Goal: Book appointment/travel/reservation

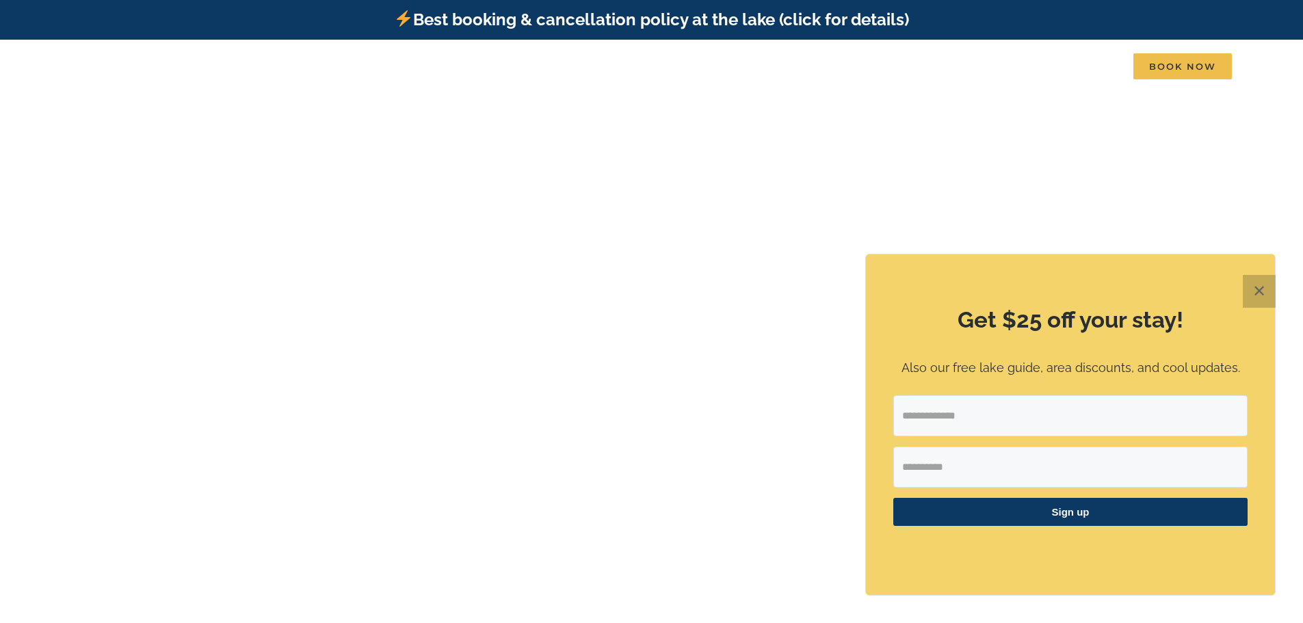
click at [1254, 286] on button "✕" at bounding box center [1259, 291] width 33 height 33
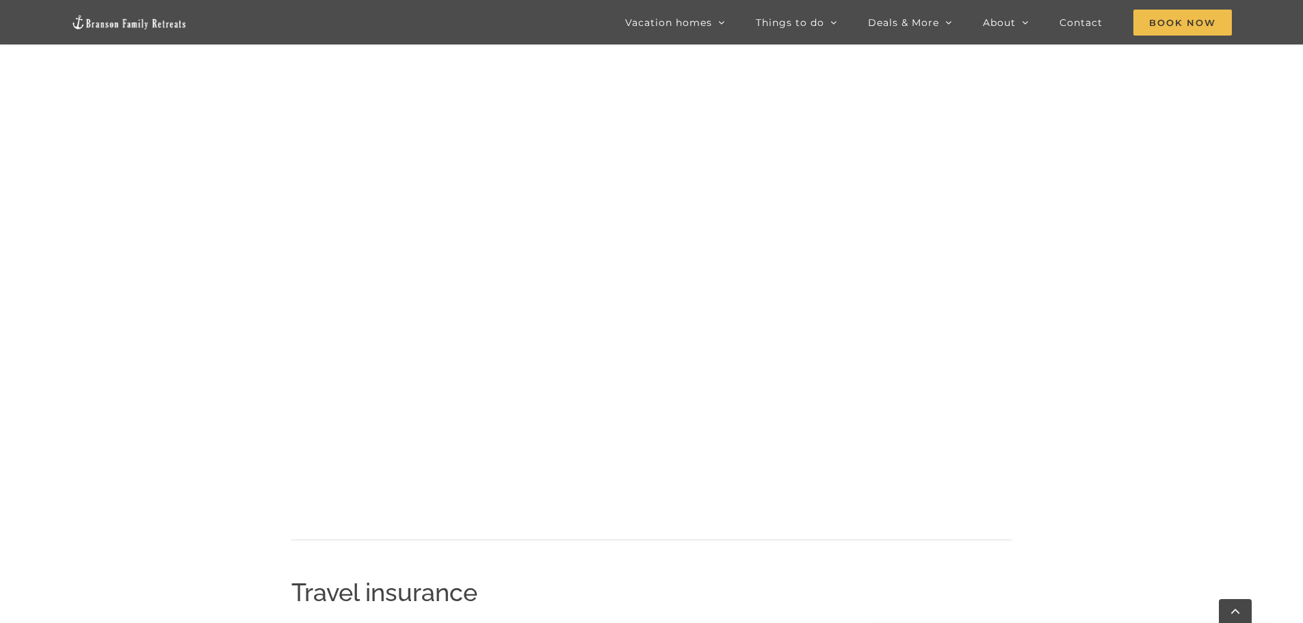
scroll to position [829, 0]
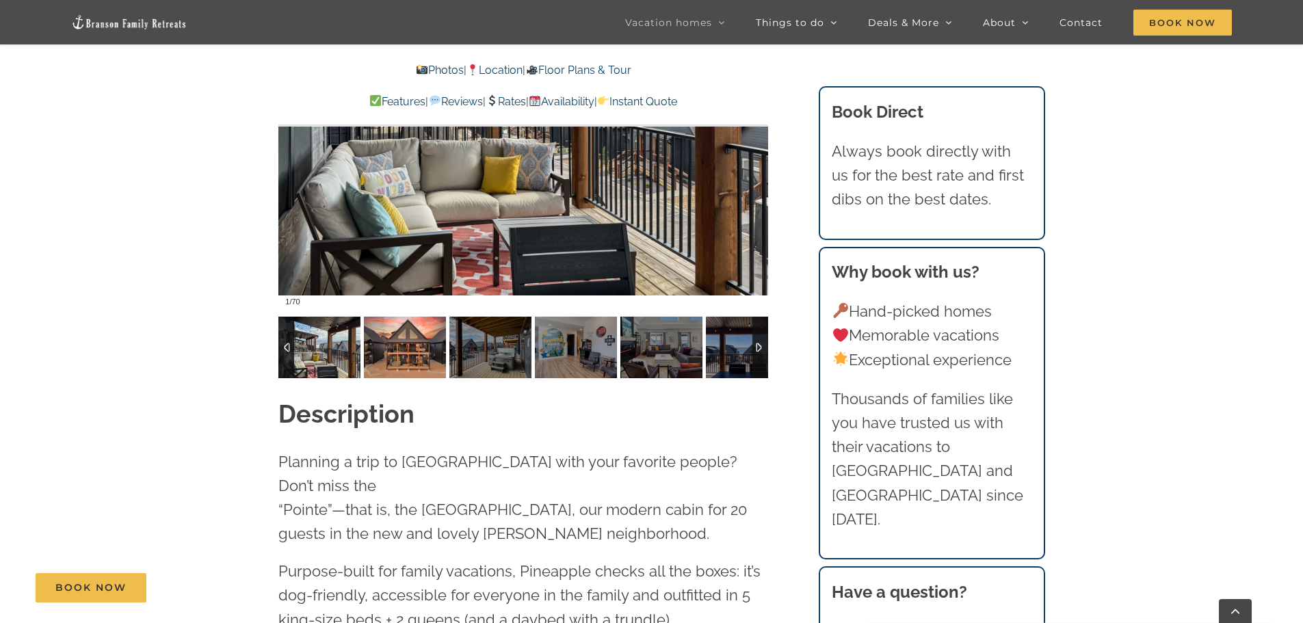
click at [419, 358] on img at bounding box center [405, 348] width 82 height 62
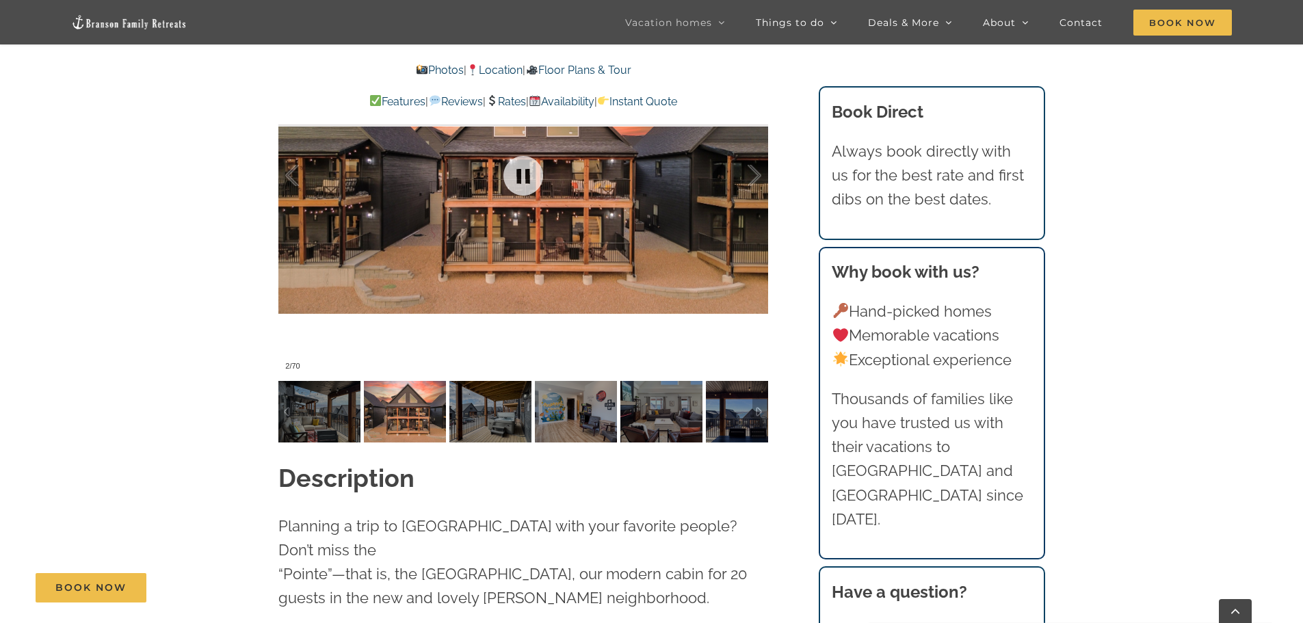
scroll to position [1163, 0]
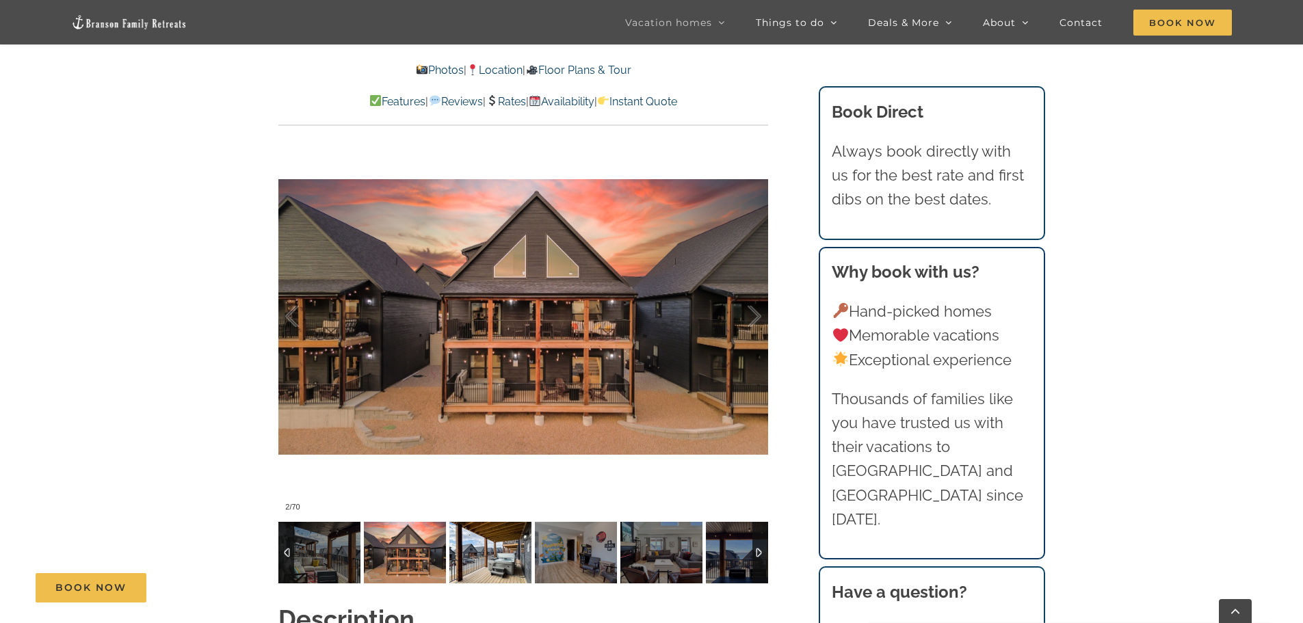
click at [492, 552] on img at bounding box center [490, 553] width 82 height 62
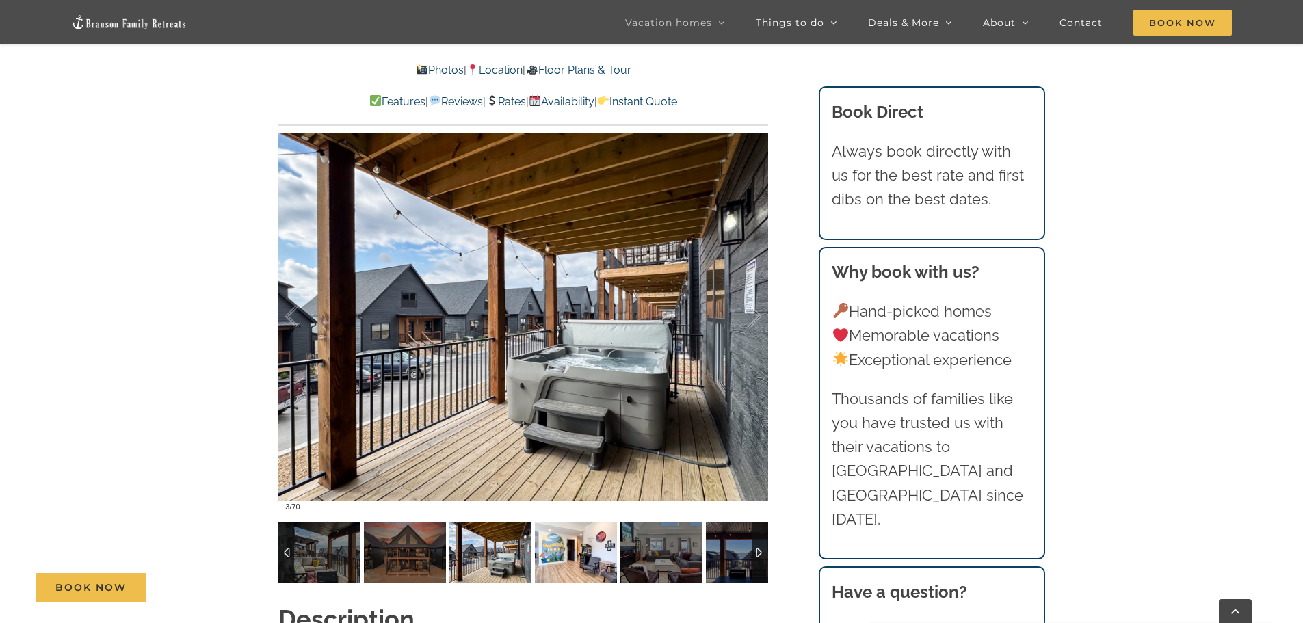
click at [560, 560] on img at bounding box center [576, 553] width 82 height 62
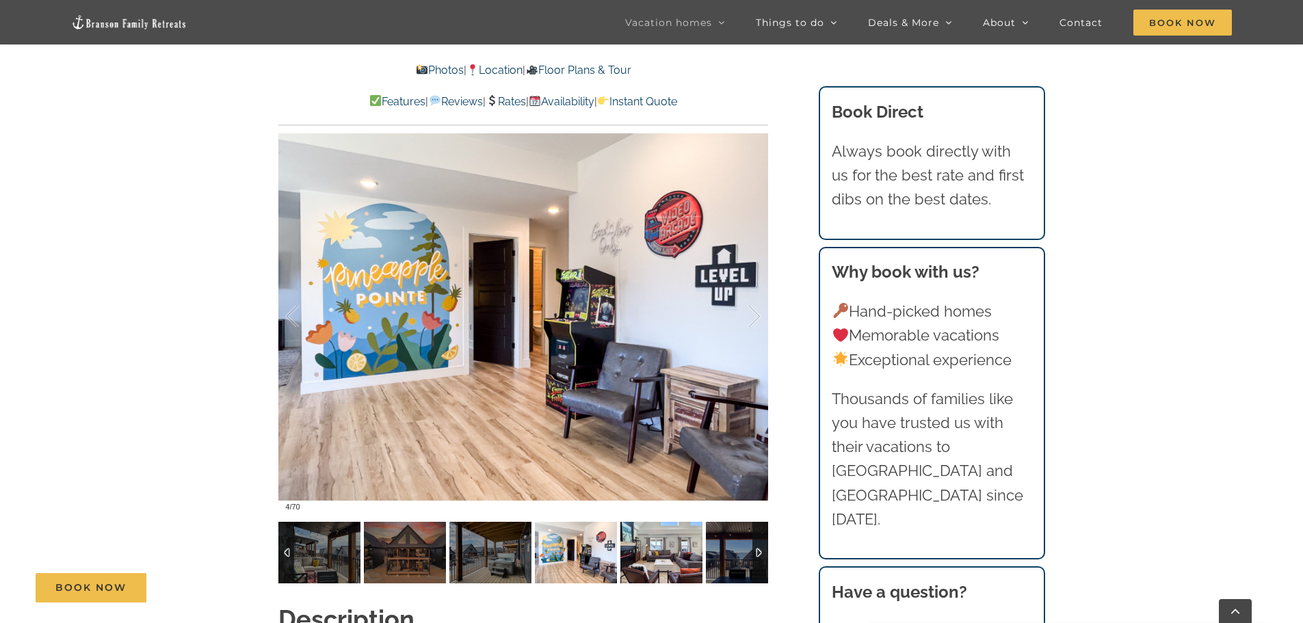
click at [653, 562] on img at bounding box center [662, 553] width 82 height 62
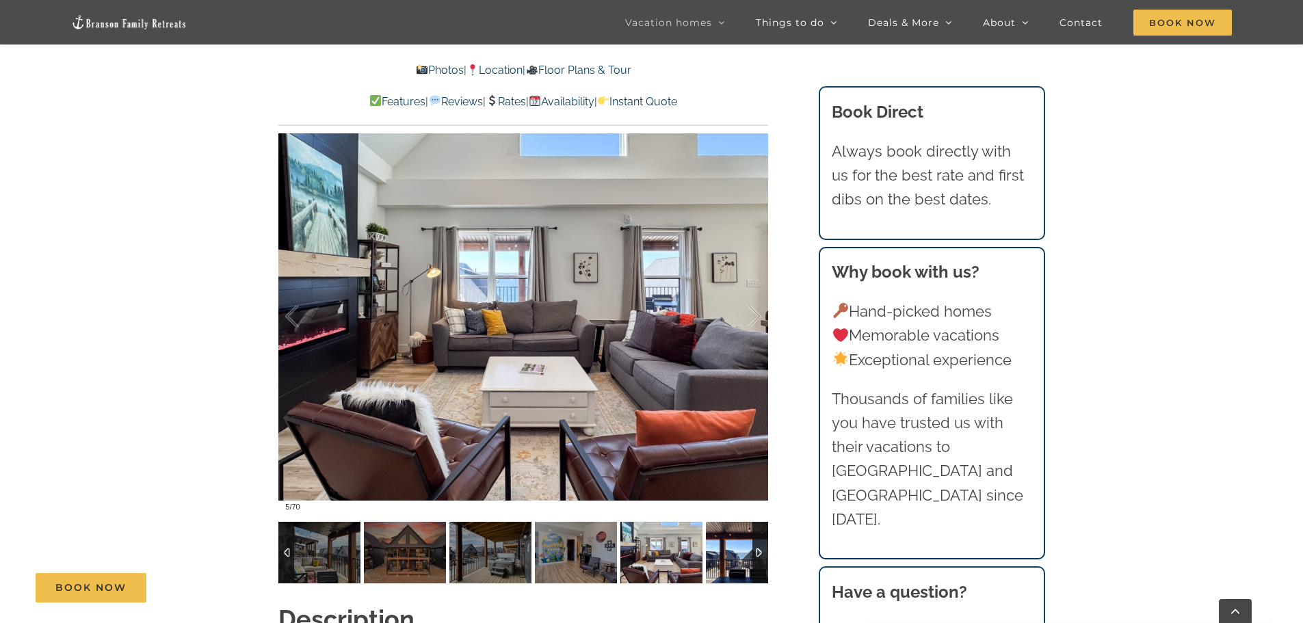
click at [722, 562] on img at bounding box center [747, 553] width 82 height 62
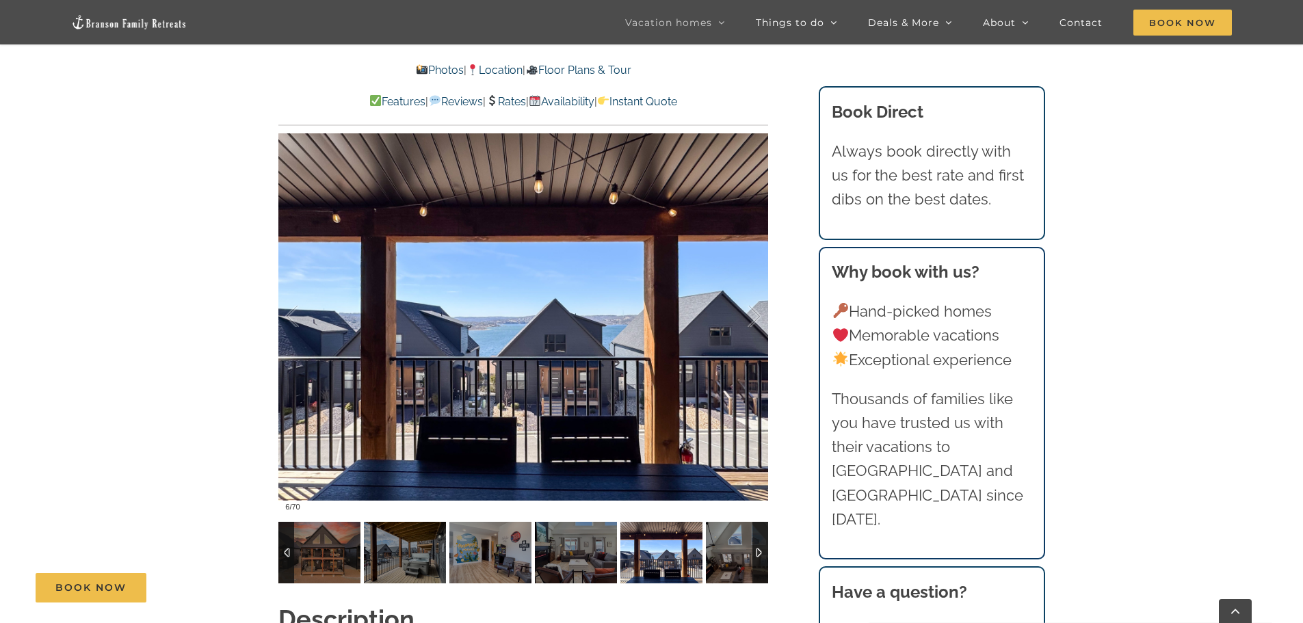
click at [759, 553] on div at bounding box center [761, 553] width 16 height 62
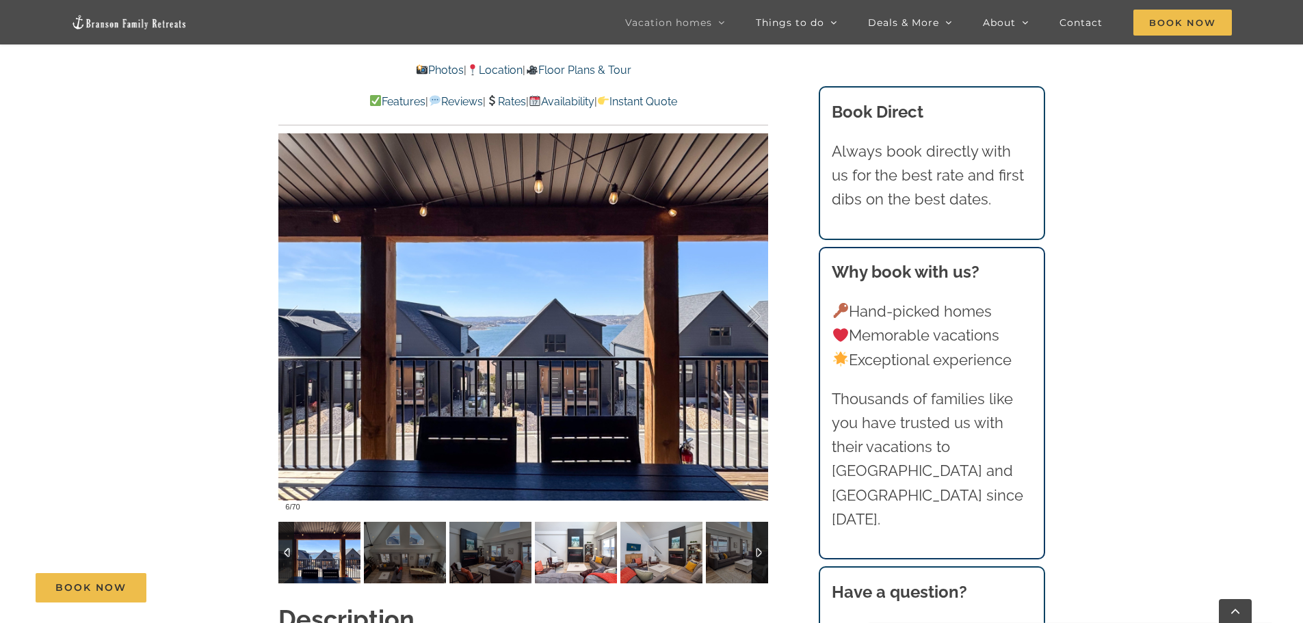
click at [567, 545] on img at bounding box center [576, 553] width 82 height 62
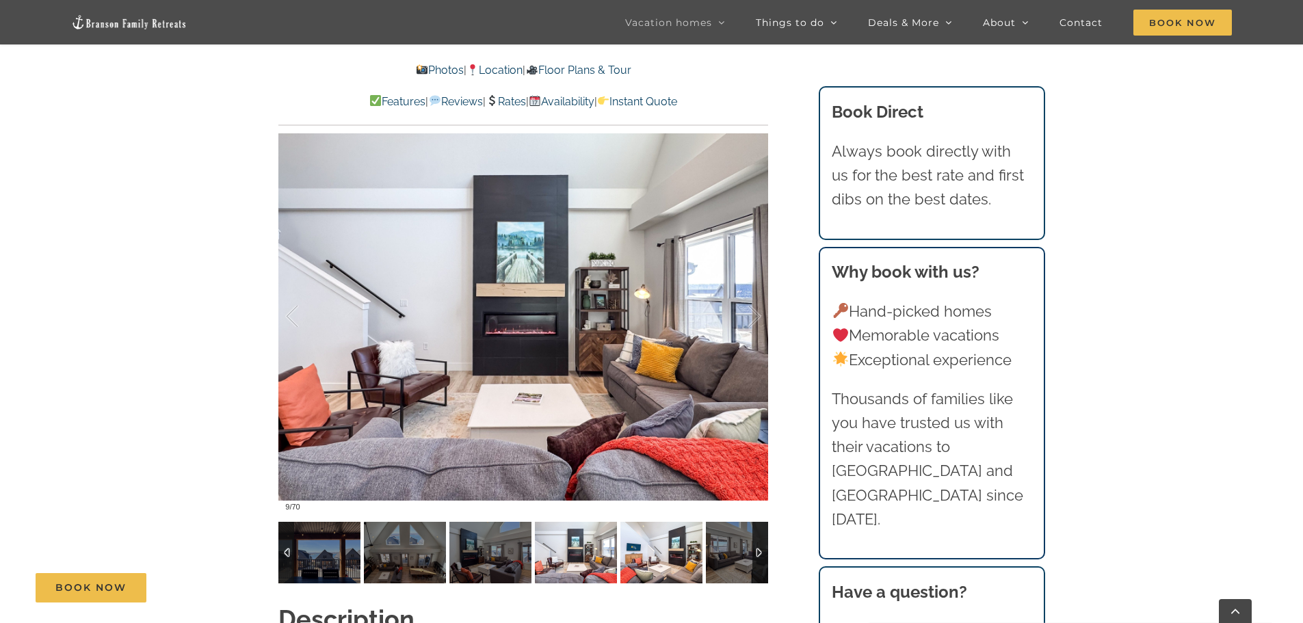
click at [653, 556] on img at bounding box center [662, 553] width 82 height 62
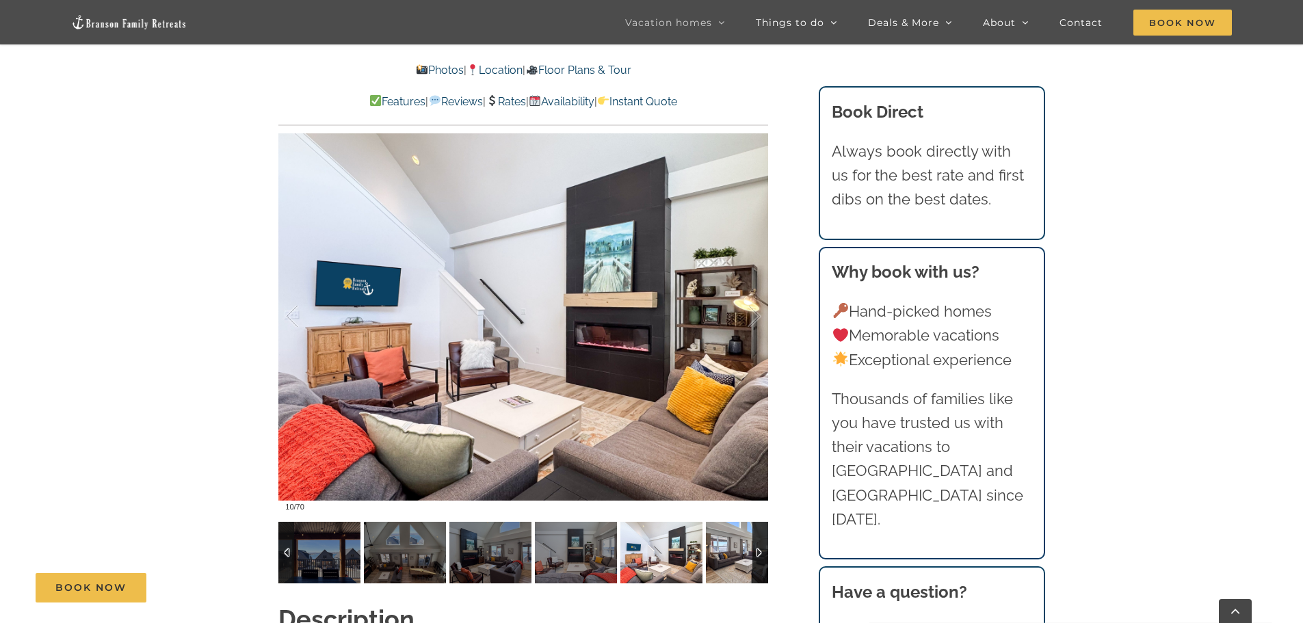
click at [750, 561] on img at bounding box center [747, 553] width 82 height 62
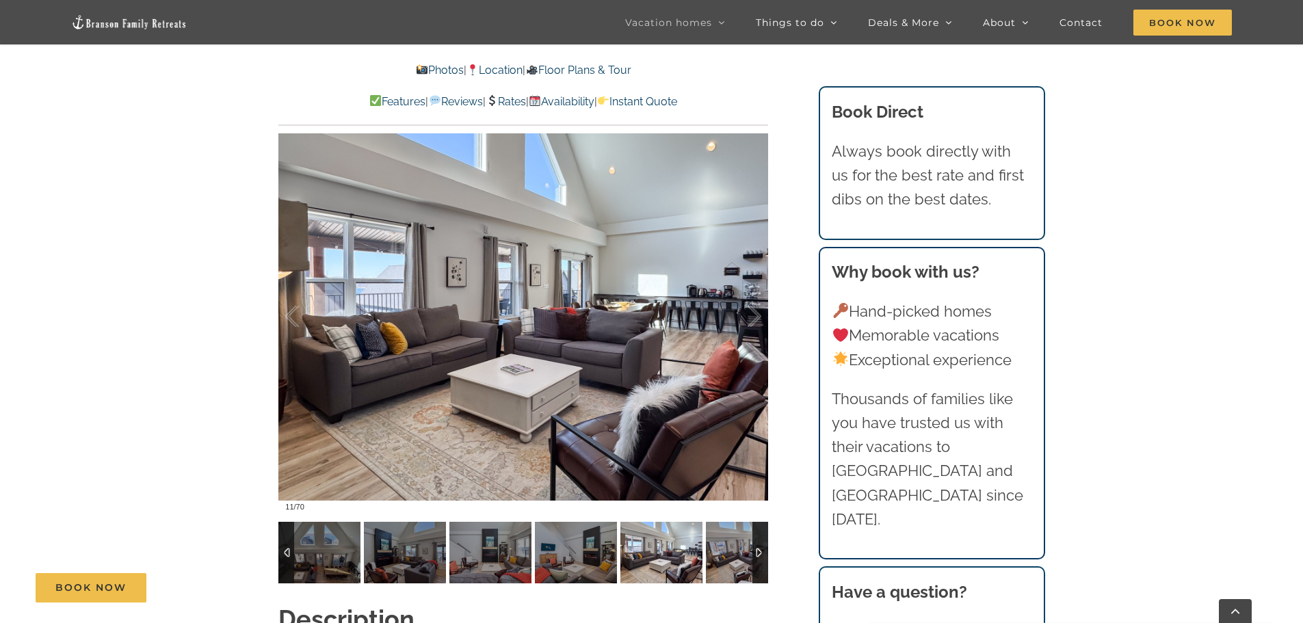
click at [666, 559] on img at bounding box center [662, 553] width 82 height 62
click at [755, 552] on div at bounding box center [761, 553] width 16 height 62
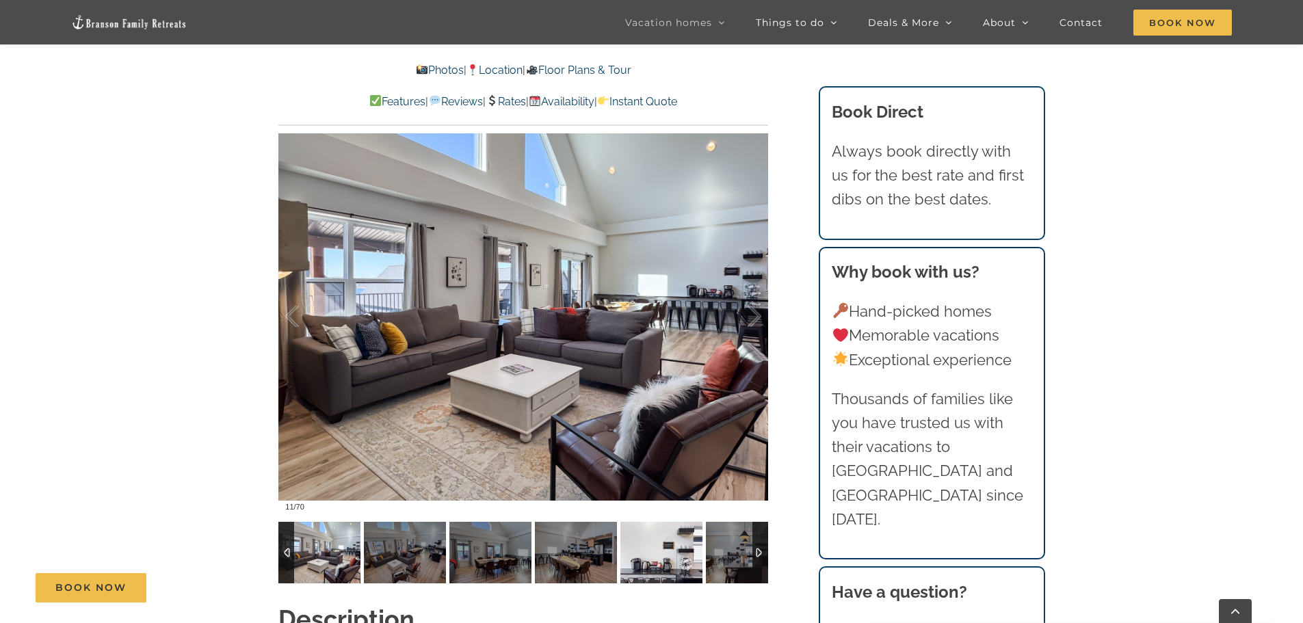
click at [664, 547] on img at bounding box center [662, 553] width 82 height 62
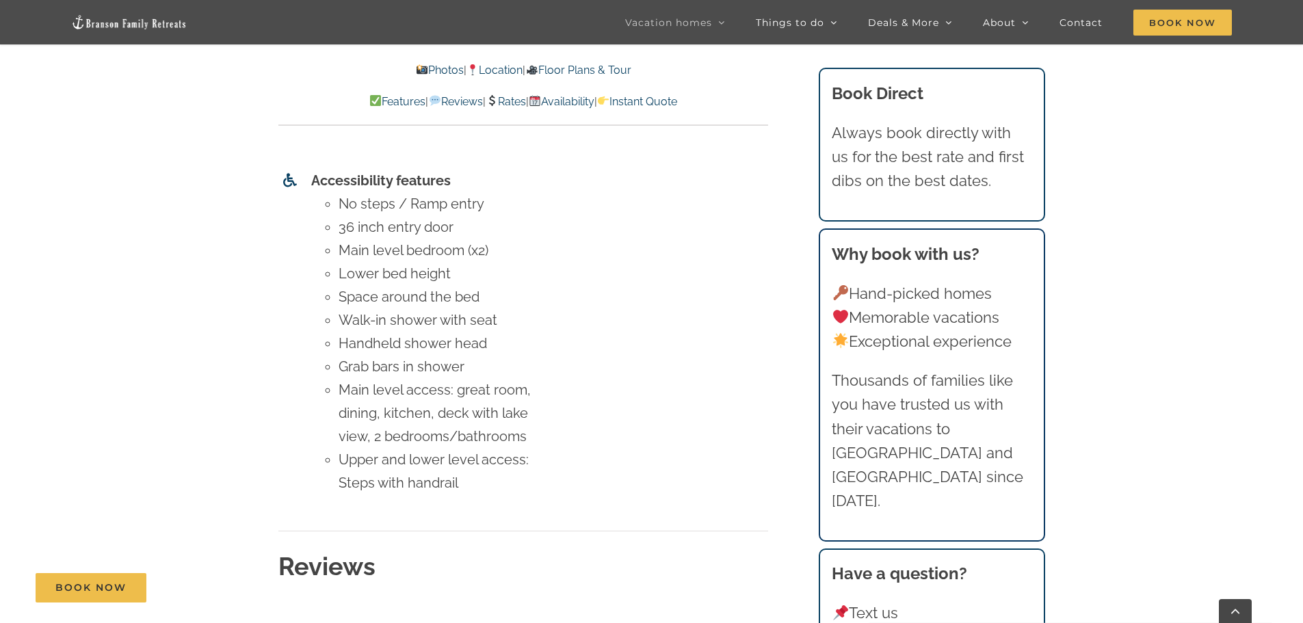
scroll to position [6226, 0]
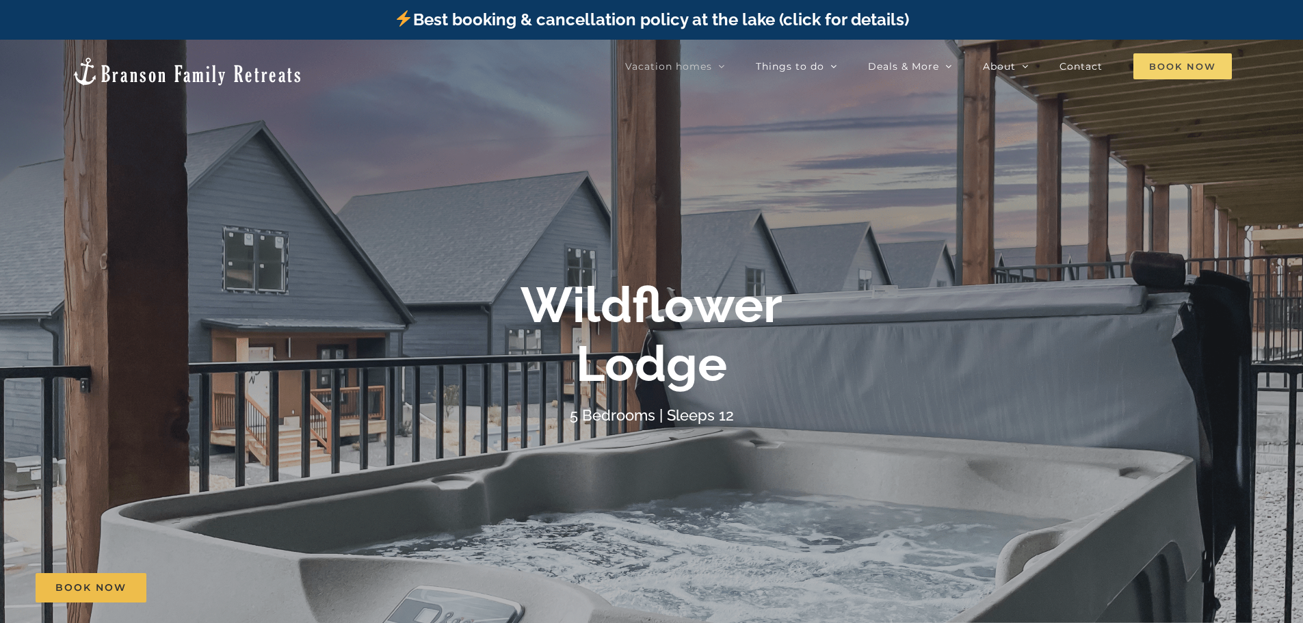
click at [1190, 73] on span "Book Now" at bounding box center [1183, 66] width 99 height 26
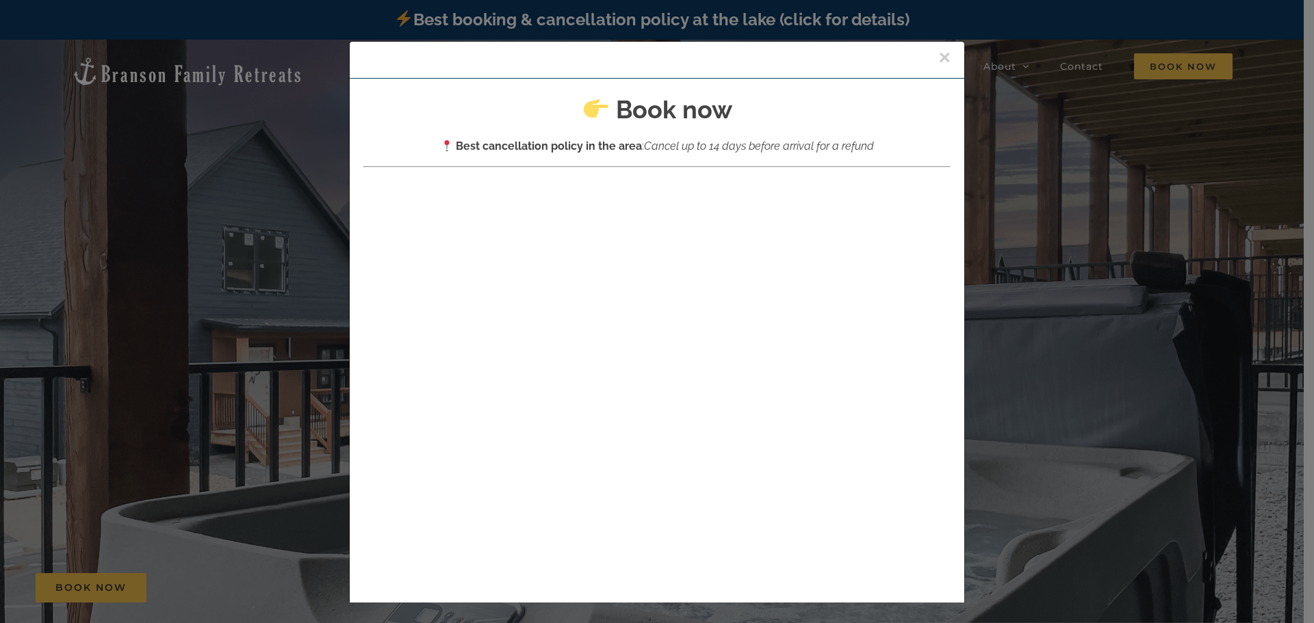
click at [935, 58] on div "×" at bounding box center [657, 60] width 614 height 37
click at [938, 53] on button "×" at bounding box center [944, 57] width 12 height 21
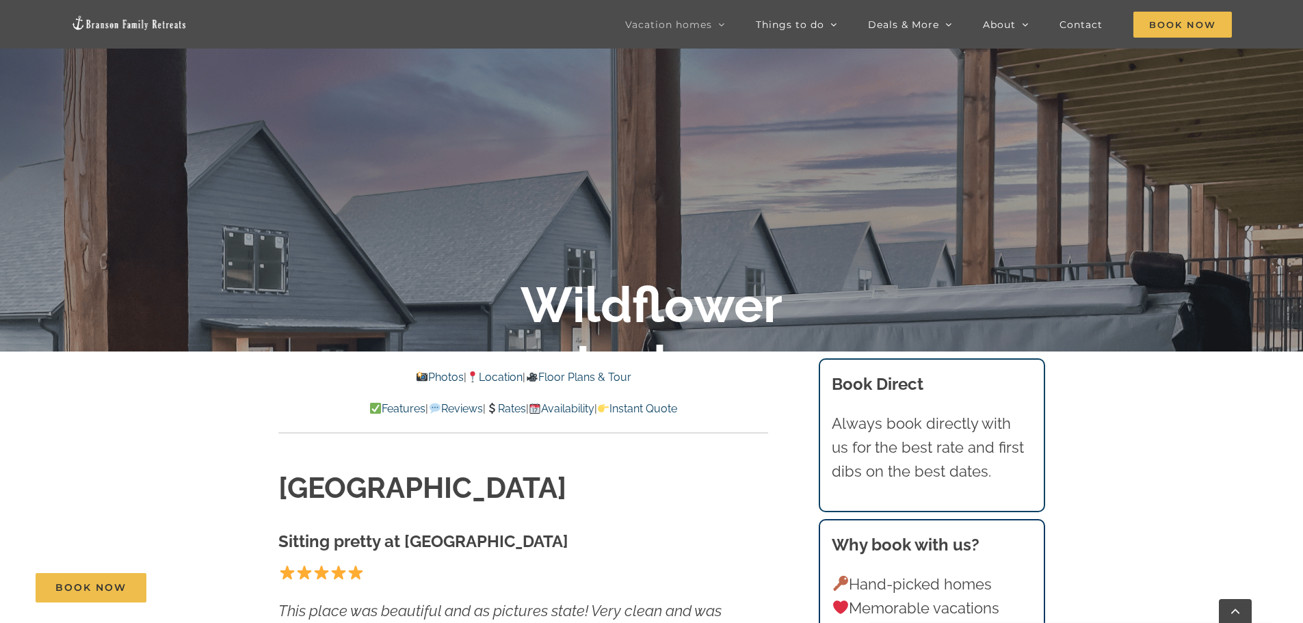
scroll to position [342, 0]
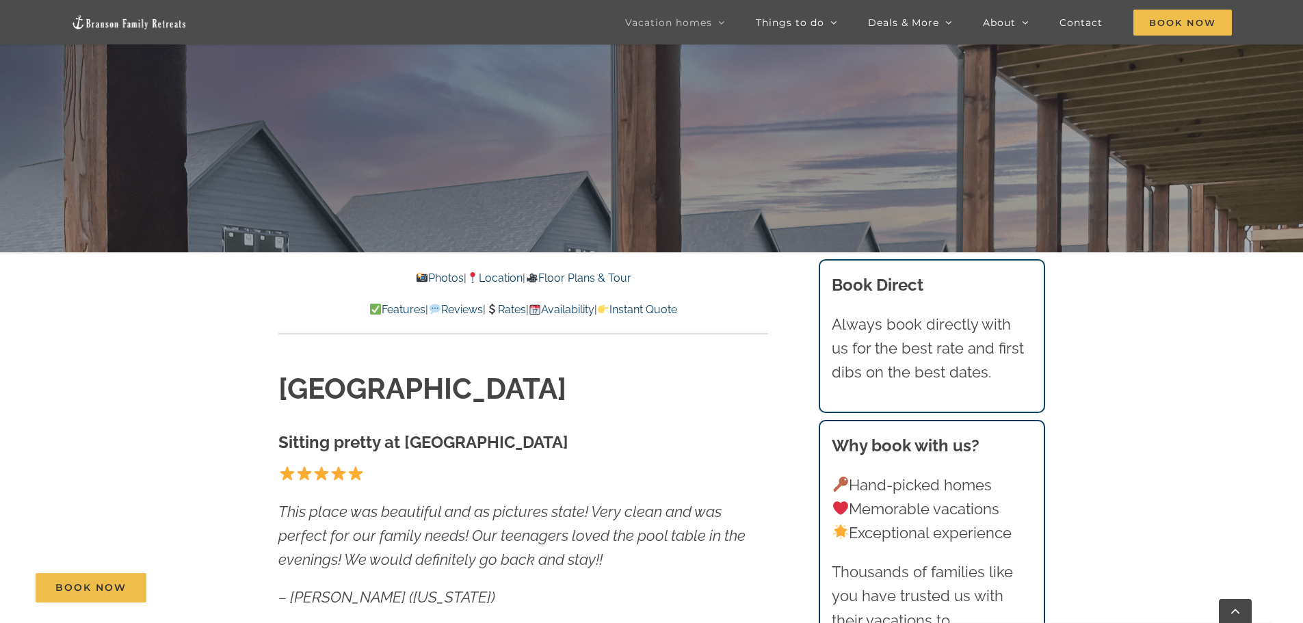
click at [502, 304] on link "Rates" at bounding box center [506, 309] width 40 height 13
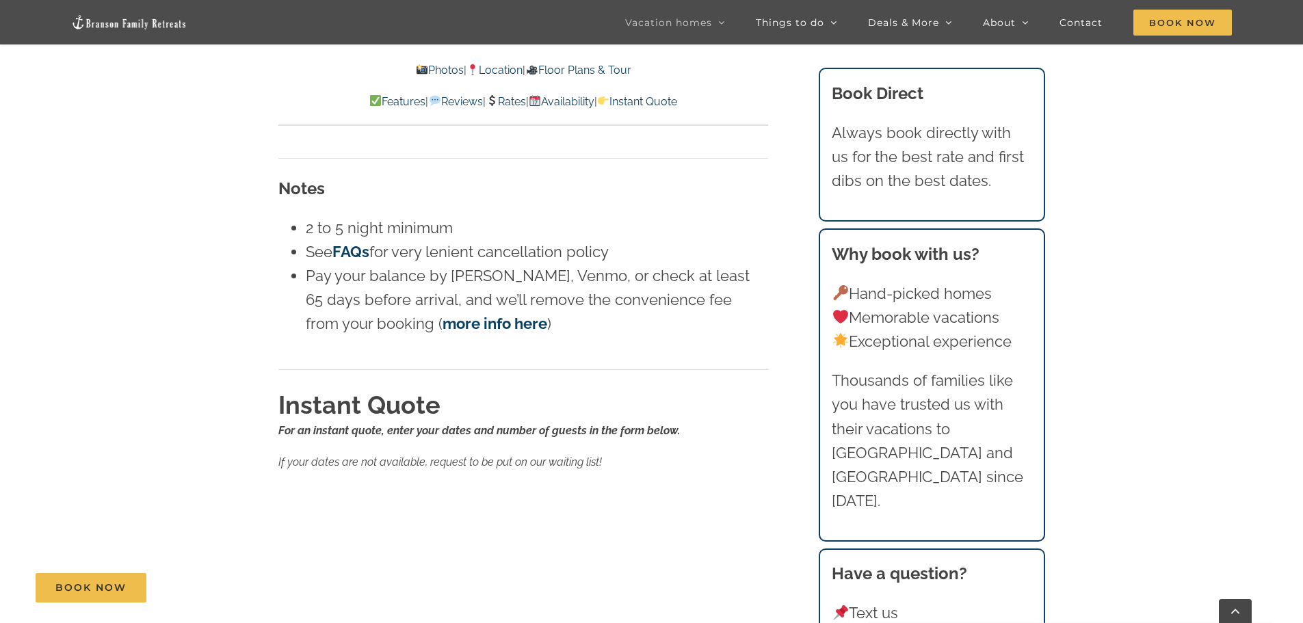
scroll to position [7688, 0]
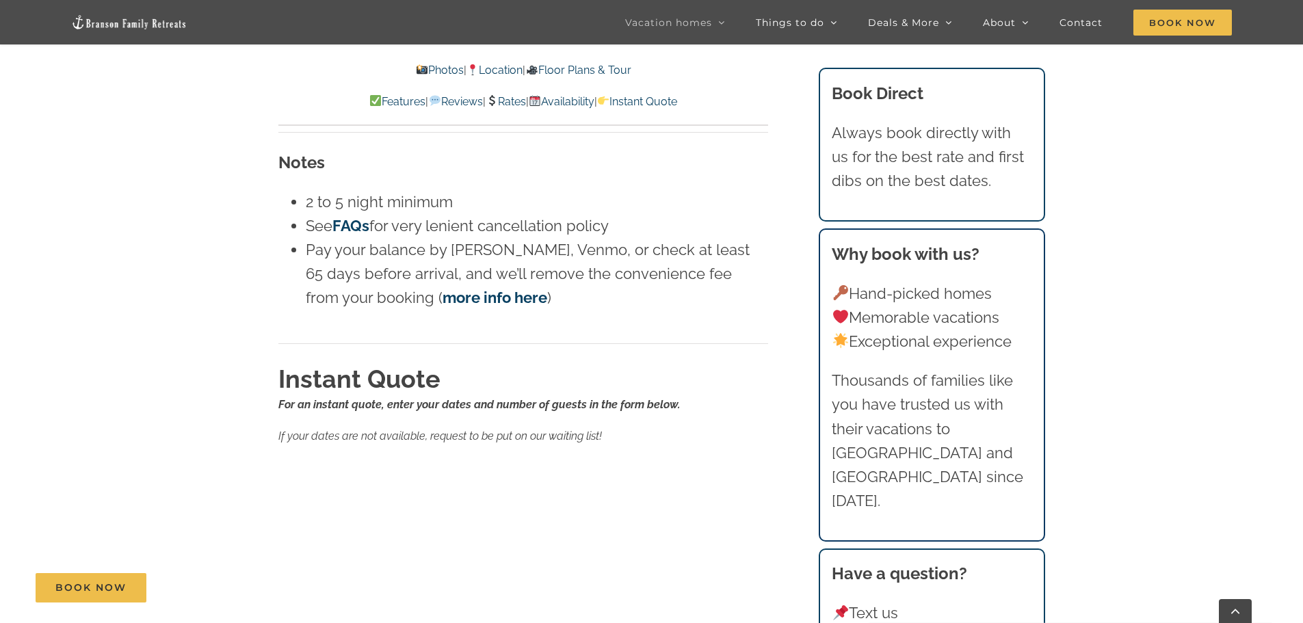
click at [656, 362] on h2 "Instant Quote" at bounding box center [523, 379] width 490 height 34
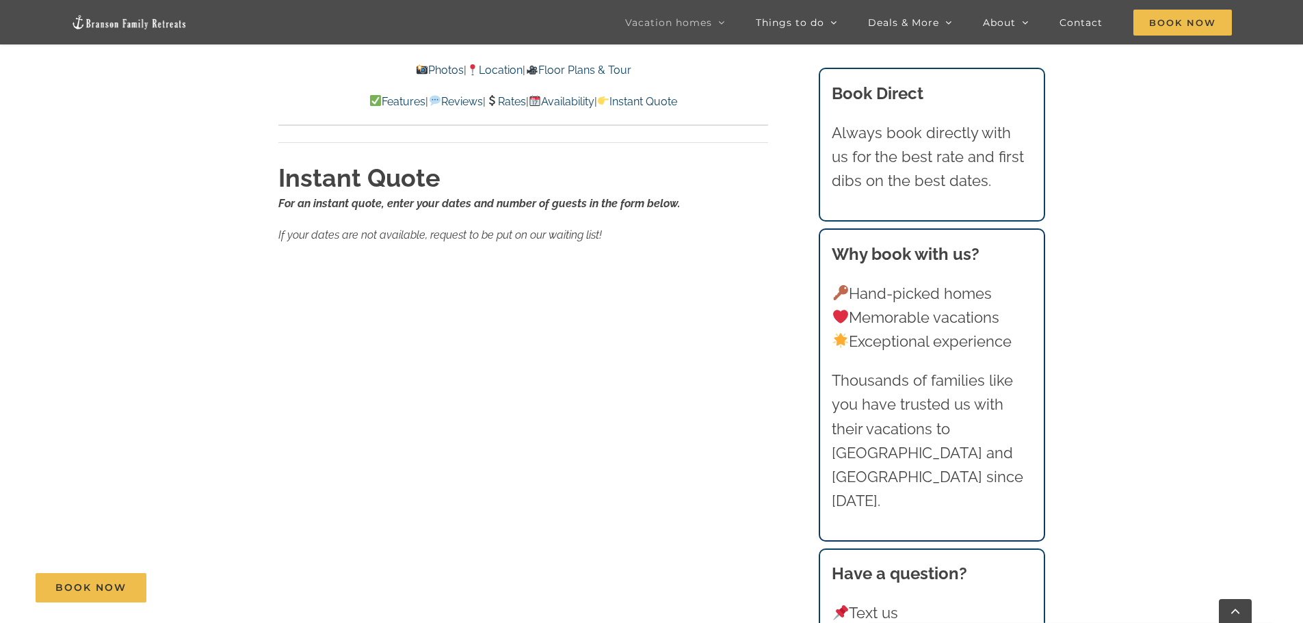
scroll to position [7893, 0]
